Goal: Check status: Check status

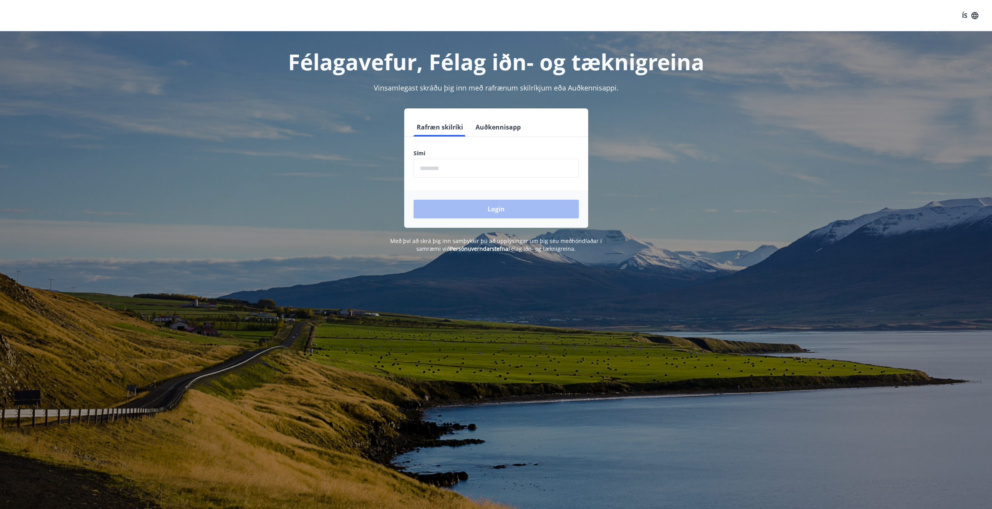
click at [477, 179] on form "Rafræn skilríki Auðkennisapp Sími ​ Login" at bounding box center [496, 173] width 184 height 110
click at [470, 174] on input "phone" at bounding box center [496, 168] width 165 height 19
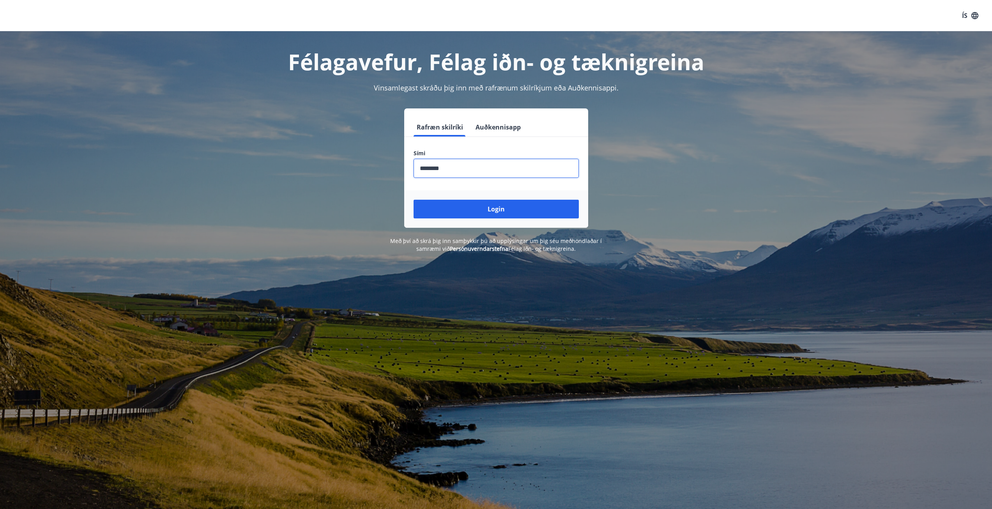
type input "********"
click at [414, 200] on button "Login" at bounding box center [496, 209] width 165 height 19
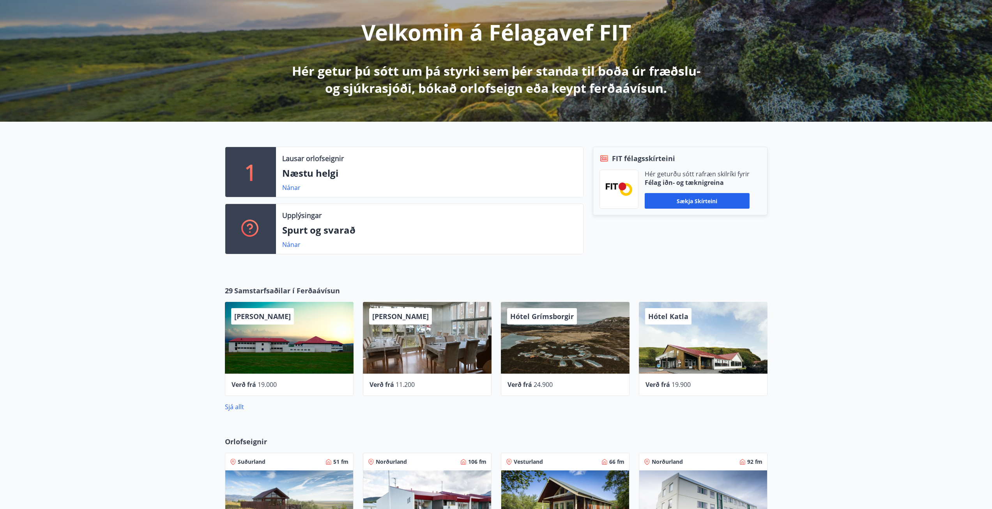
scroll to position [44, 0]
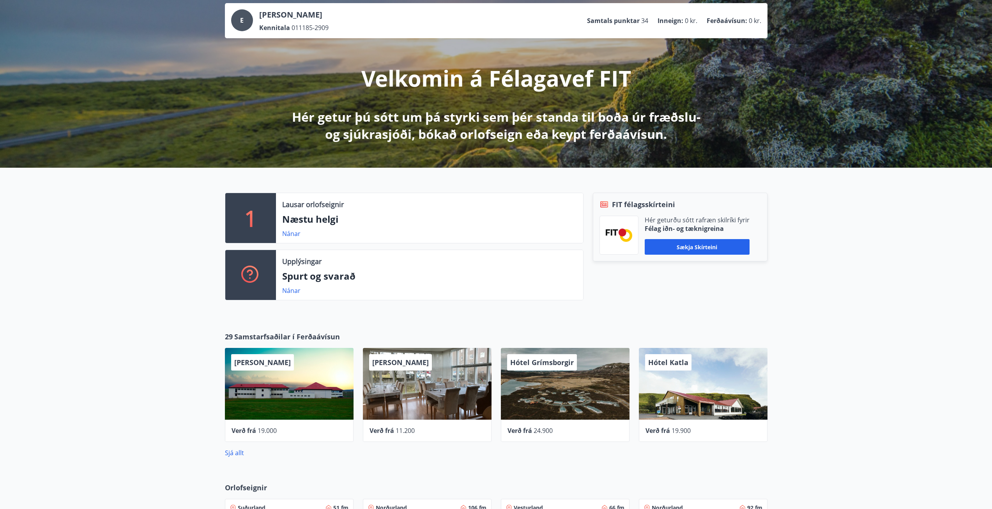
click at [259, 23] on div "Einar Franz Ragnars Kennitala 011185-2909" at bounding box center [293, 20] width 69 height 23
click at [242, 25] on div "E" at bounding box center [242, 20] width 22 height 22
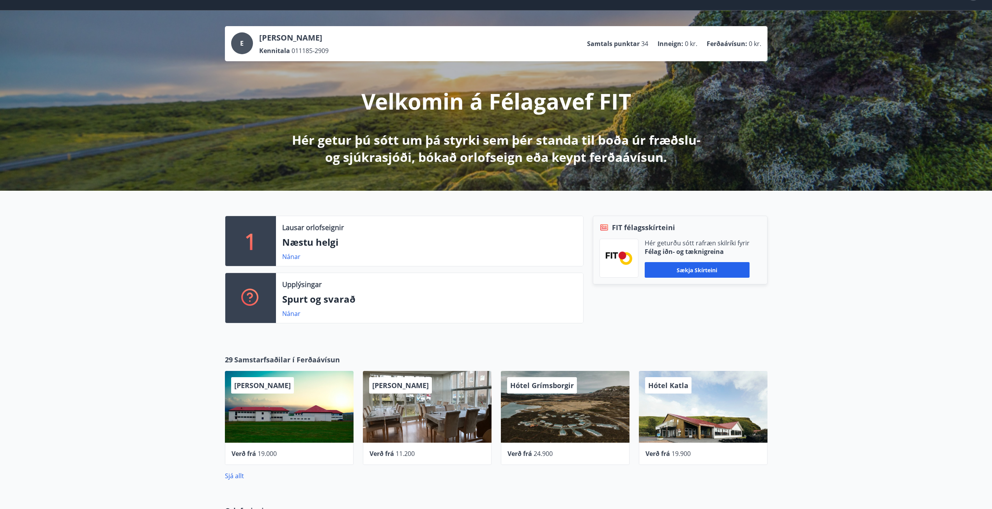
scroll to position [0, 0]
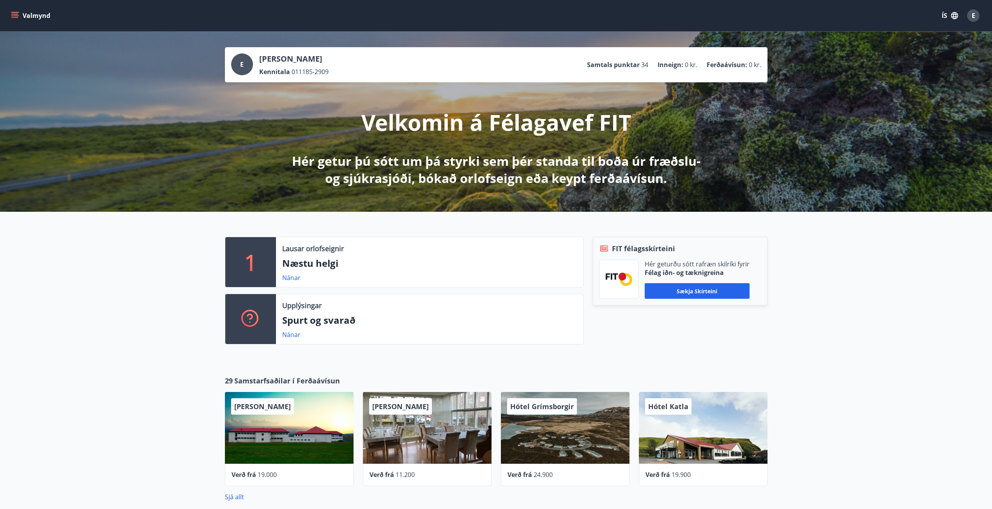
click at [970, 15] on div "E" at bounding box center [973, 15] width 12 height 12
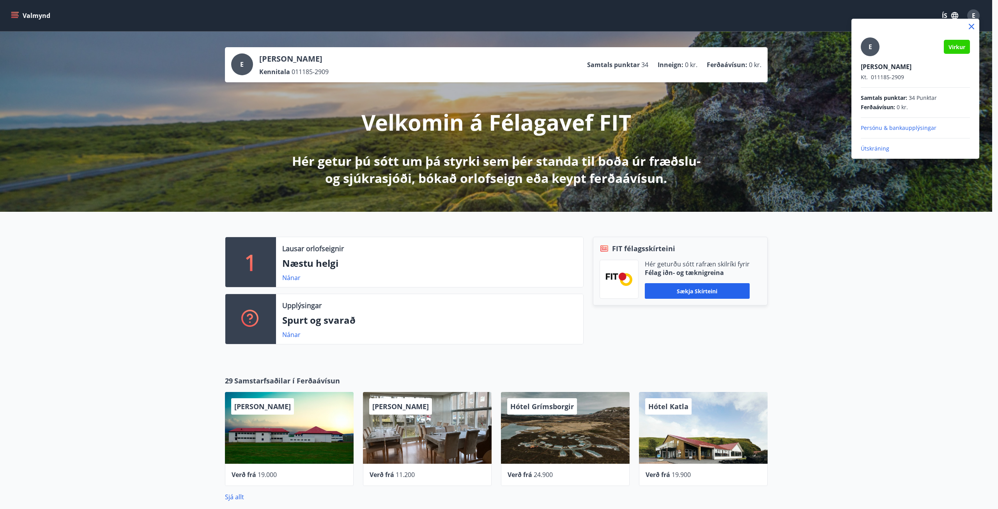
click at [198, 264] on div at bounding box center [499, 254] width 998 height 509
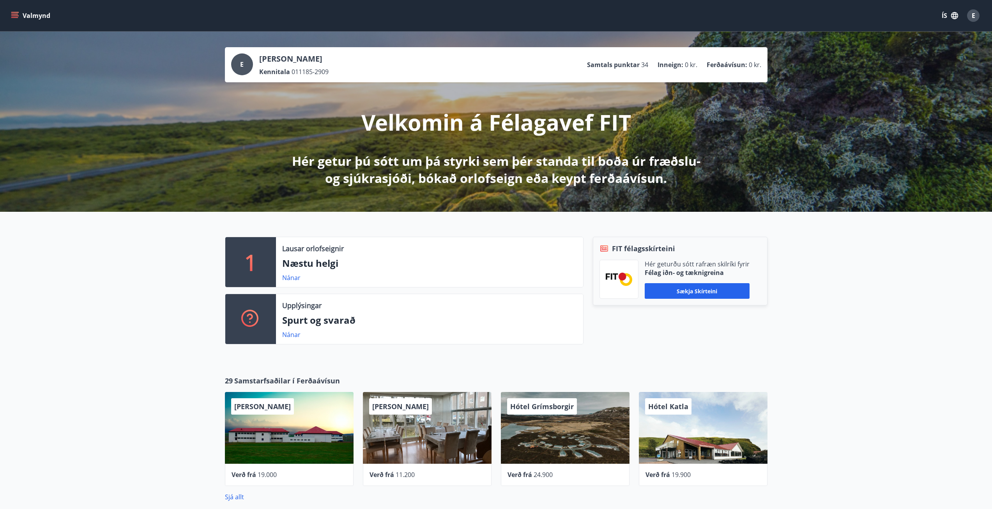
click at [14, 19] on button "Valmynd" at bounding box center [31, 16] width 44 height 14
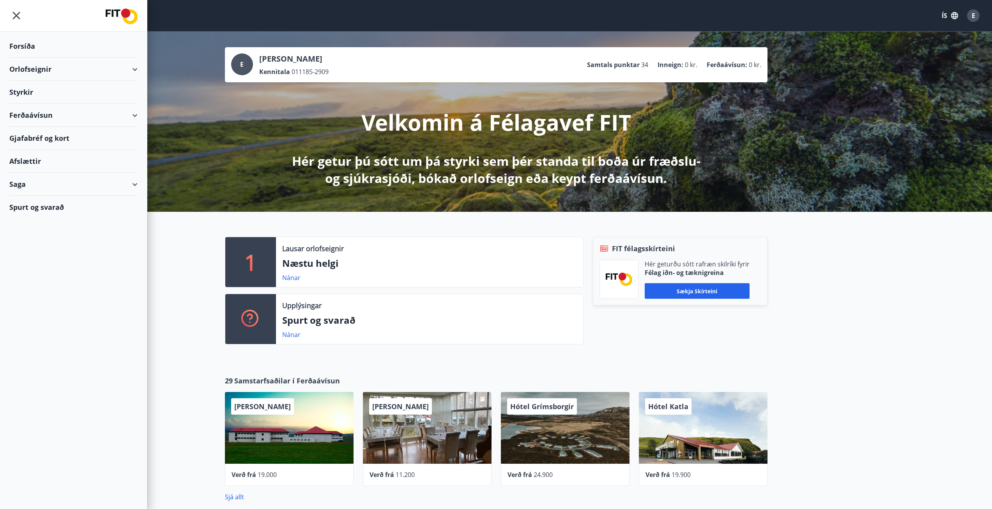
click at [38, 192] on div "Saga" at bounding box center [73, 184] width 128 height 23
click at [12, 9] on icon "menu" at bounding box center [16, 16] width 14 height 14
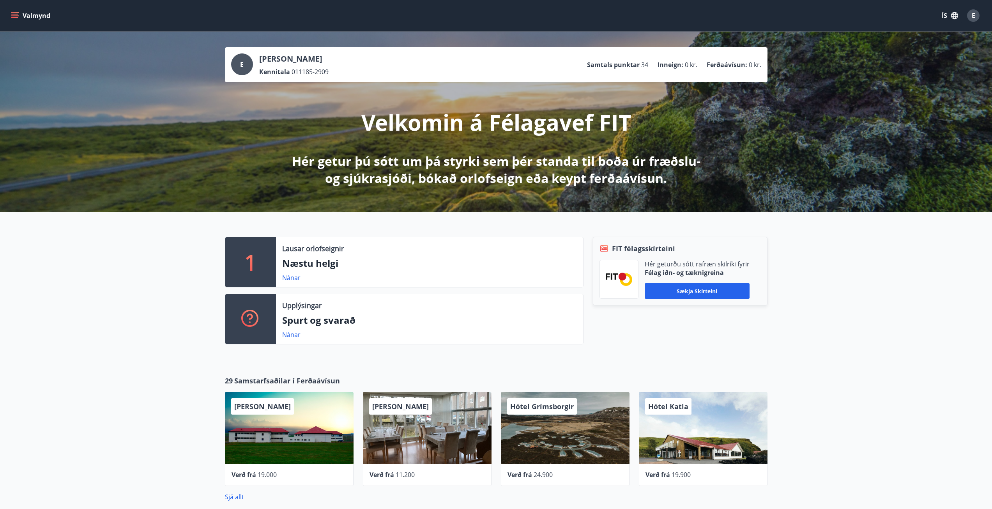
click at [16, 11] on button "Valmynd" at bounding box center [31, 16] width 44 height 14
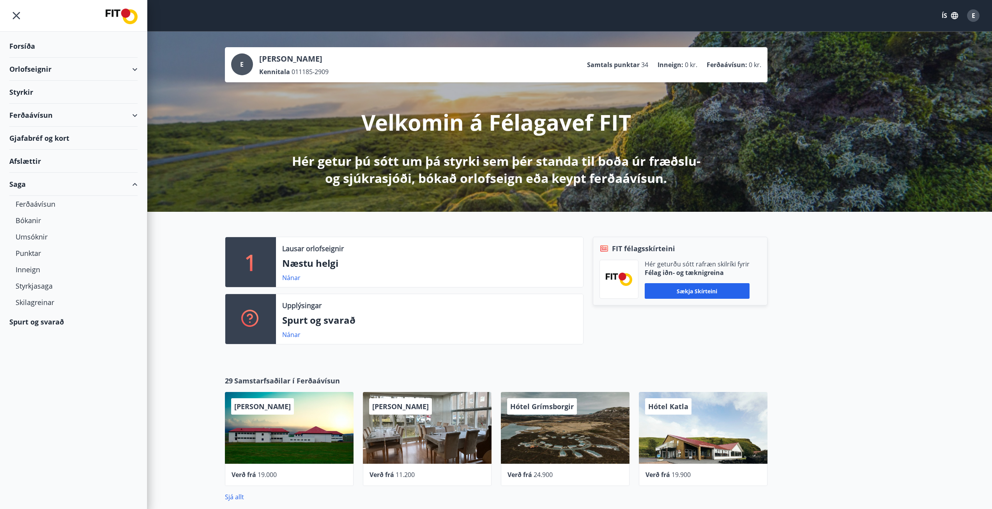
click at [972, 16] on span "E" at bounding box center [974, 15] width 4 height 9
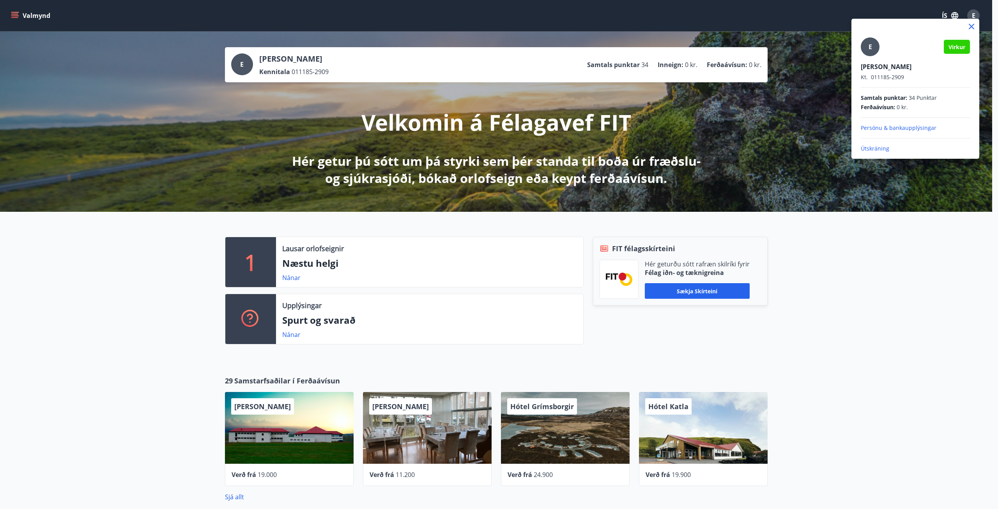
click at [873, 146] on p "Útskráning" at bounding box center [915, 149] width 109 height 8
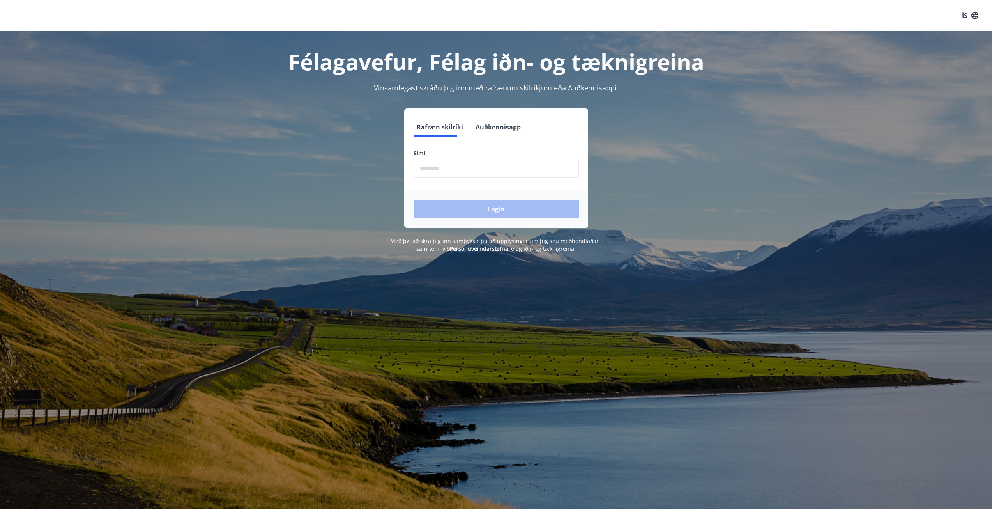
click at [442, 173] on input "phone" at bounding box center [496, 168] width 165 height 19
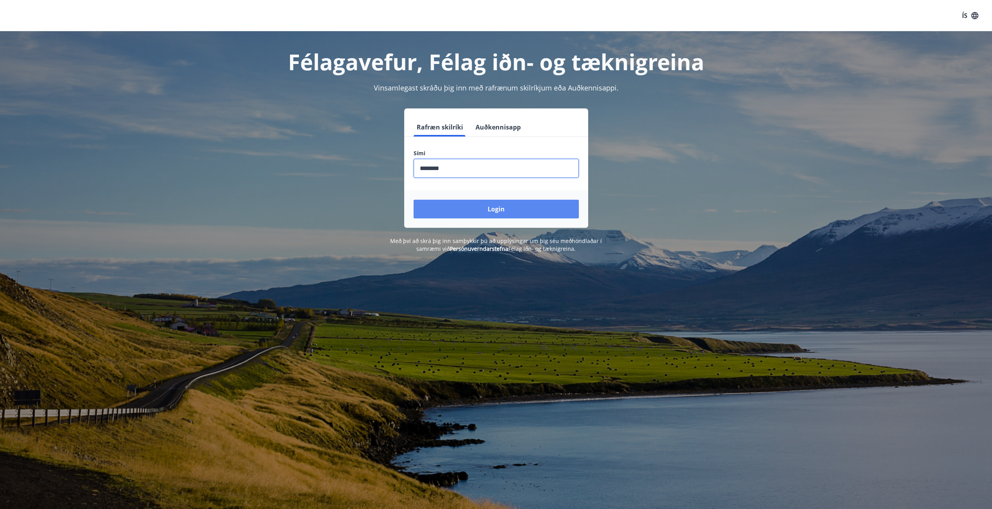
type input "********"
click at [494, 214] on button "Login" at bounding box center [496, 209] width 165 height 19
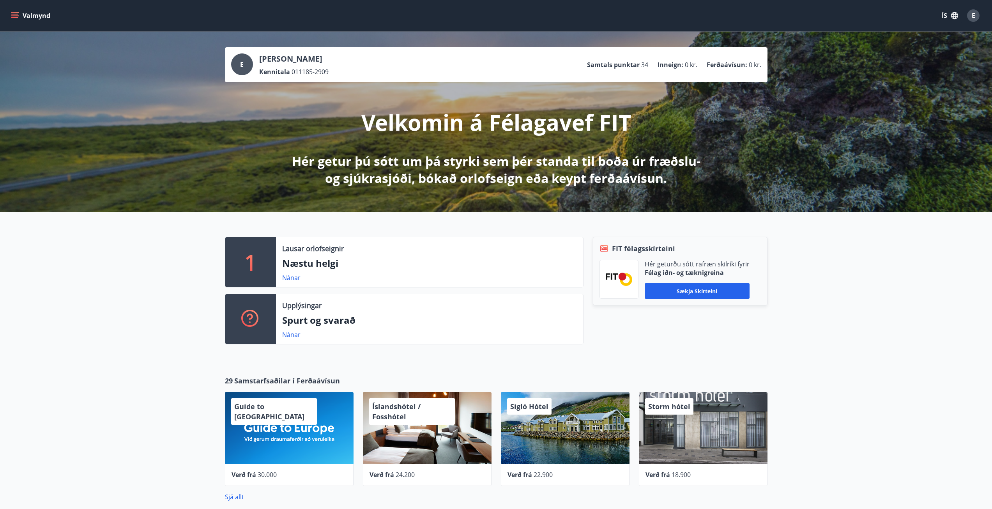
click at [253, 64] on div "E [PERSON_NAME] Kennitala 011185-2909" at bounding box center [279, 64] width 97 height 23
click at [245, 68] on div "E" at bounding box center [242, 64] width 22 height 22
click at [244, 65] on div "E" at bounding box center [242, 64] width 22 height 22
click at [35, 18] on button "Valmynd" at bounding box center [31, 16] width 44 height 14
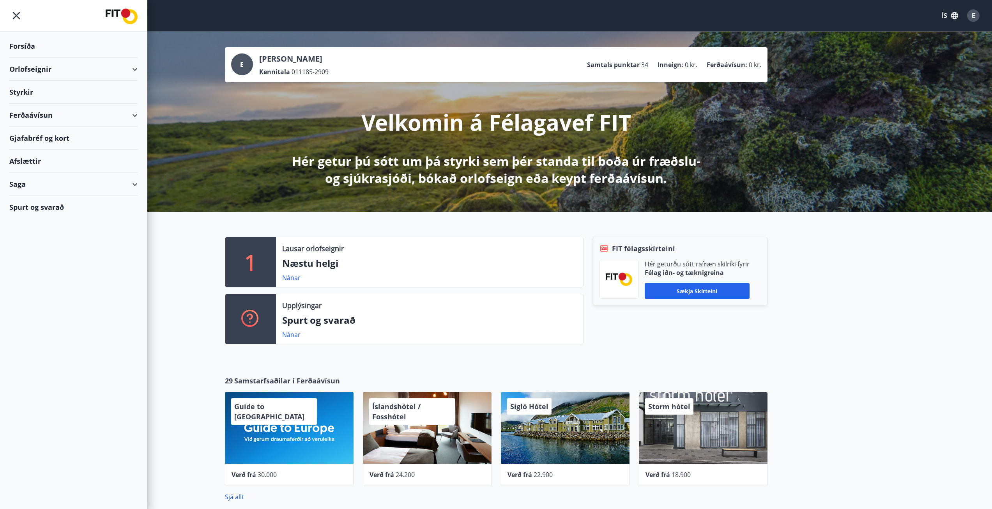
click at [35, 50] on div "Forsíða" at bounding box center [73, 46] width 128 height 23
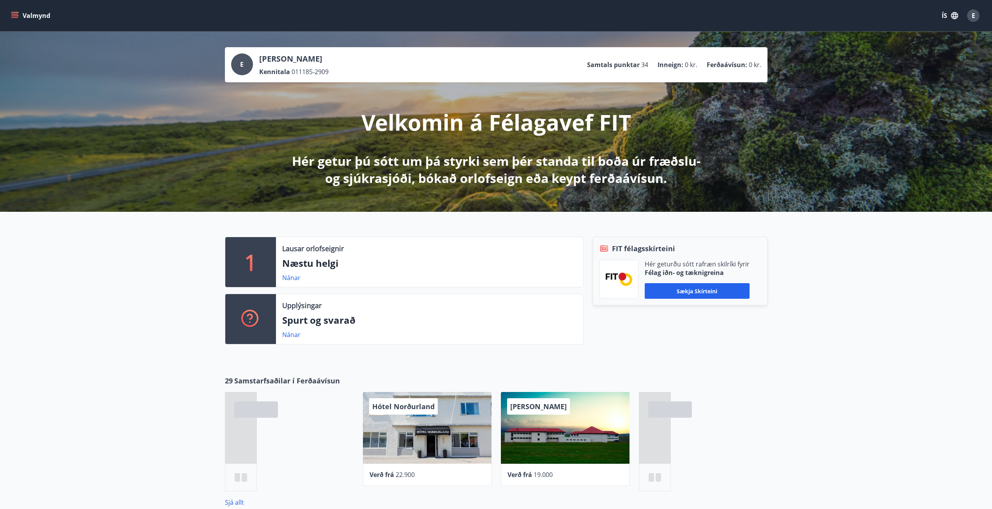
click at [238, 69] on div "E" at bounding box center [242, 64] width 22 height 22
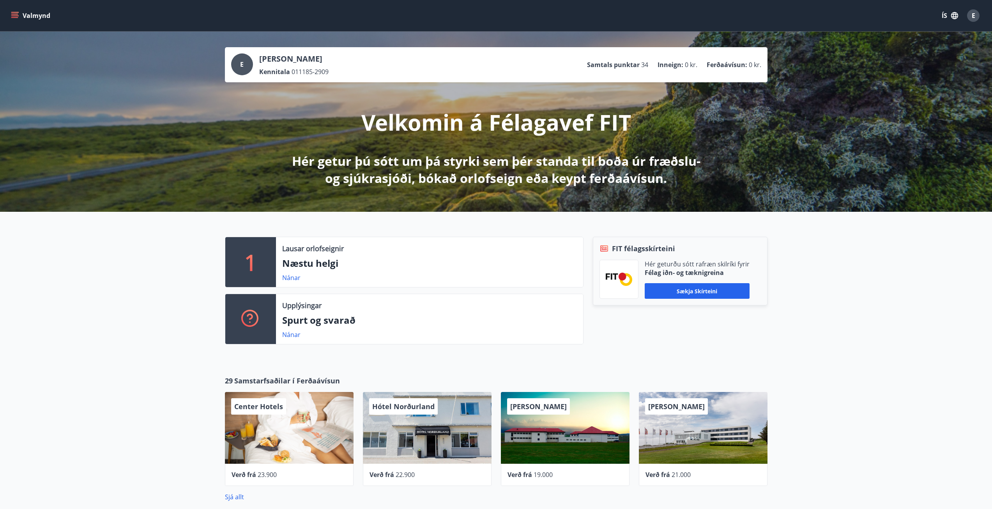
click at [662, 68] on p "Inneign :" at bounding box center [671, 64] width 26 height 9
click at [663, 67] on p "Inneign :" at bounding box center [671, 64] width 26 height 9
click at [711, 67] on p "Ferðaávísun :" at bounding box center [727, 64] width 41 height 9
click at [30, 19] on button "Valmynd" at bounding box center [31, 16] width 44 height 14
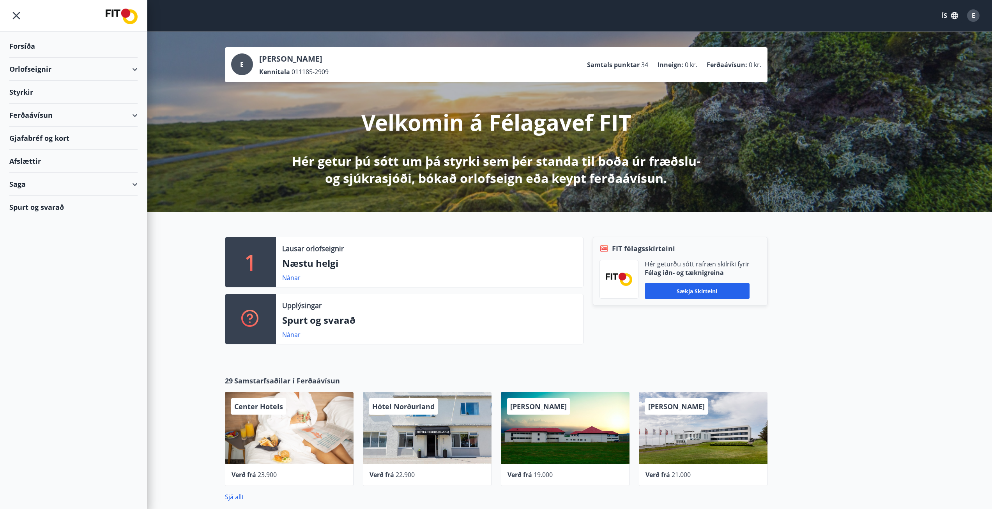
click at [28, 184] on div "Saga" at bounding box center [73, 184] width 128 height 23
click at [37, 305] on div "Skilagreinar" at bounding box center [74, 302] width 116 height 16
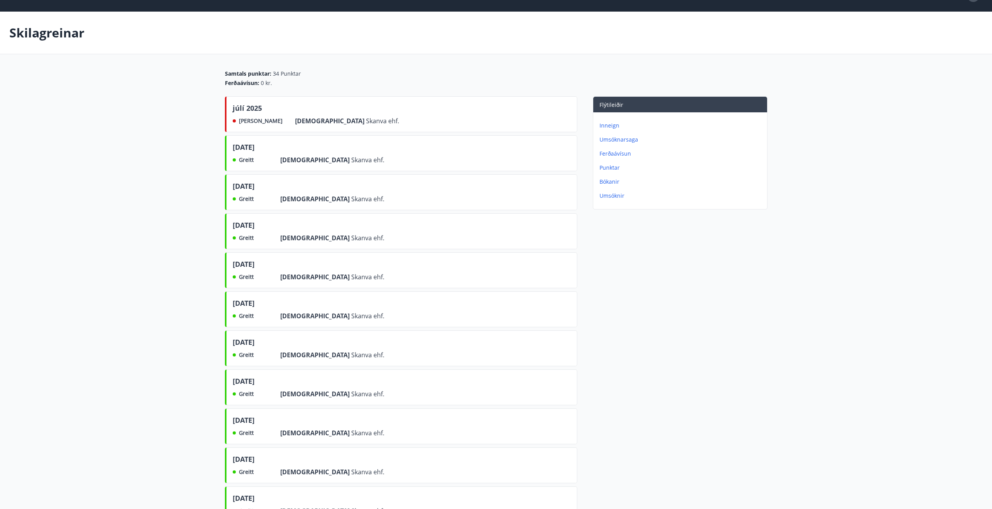
scroll to position [39, 0]
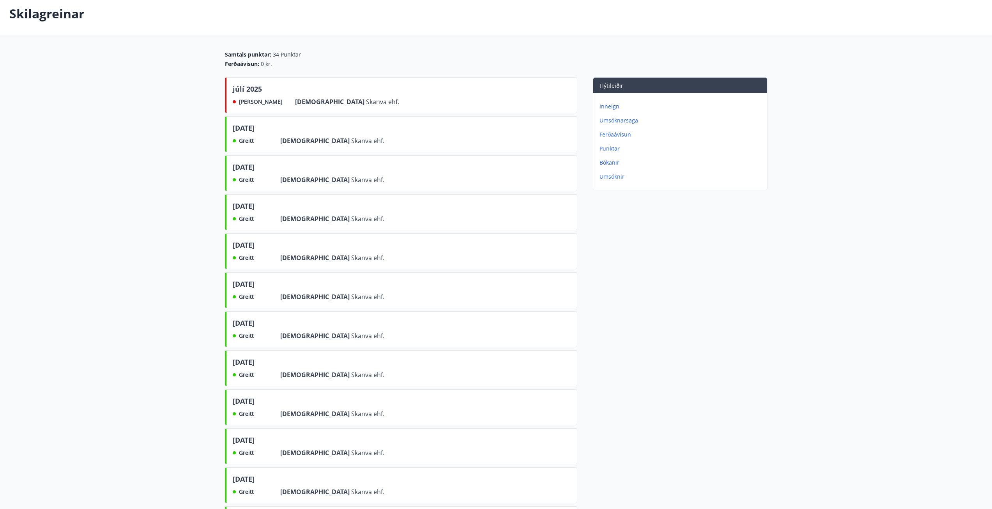
click at [260, 96] on span "júlí 2025" at bounding box center [247, 90] width 29 height 13
click at [245, 92] on span "júlí 2025" at bounding box center [247, 90] width 29 height 13
drag, startPoint x: 331, startPoint y: 120, endPoint x: 322, endPoint y: 117, distance: 9.5
click at [328, 120] on div "[DATE] Greitt Frá Skanva ehf." at bounding box center [401, 134] width 352 height 36
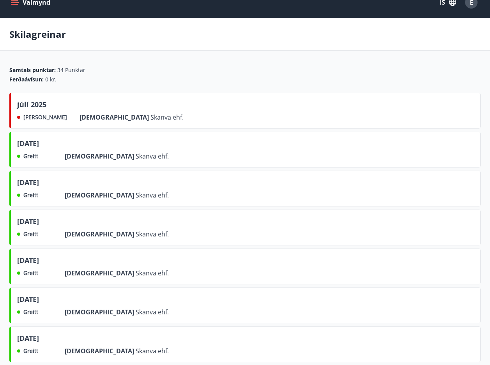
scroll to position [0, 0]
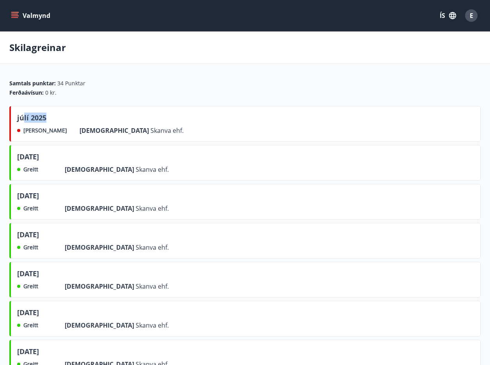
drag, startPoint x: 22, startPoint y: 119, endPoint x: 56, endPoint y: 120, distance: 34.3
click at [56, 120] on div "júlí 2025" at bounding box center [100, 119] width 166 height 13
